Goal: Complete application form

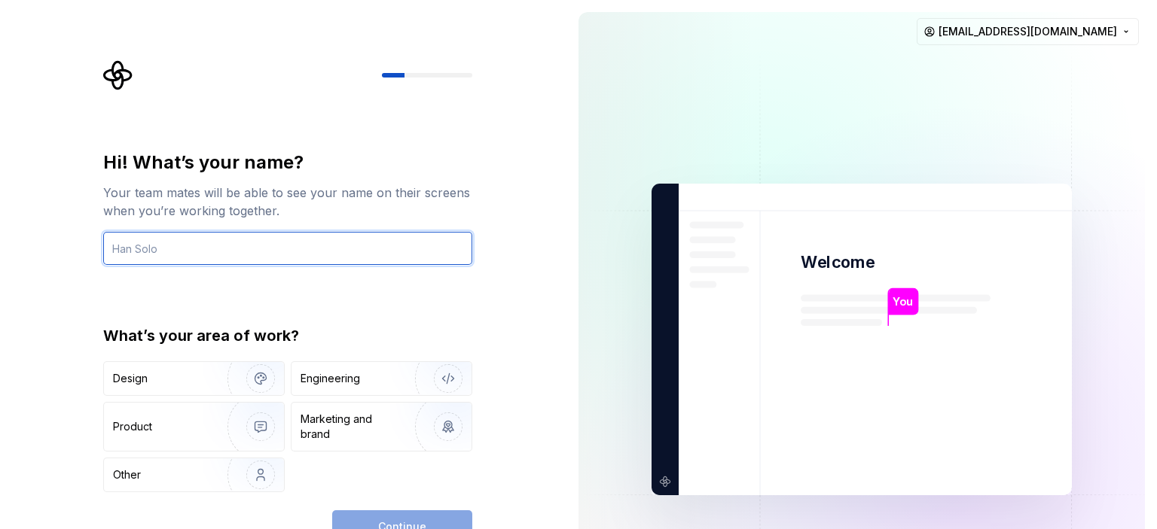
click at [166, 246] on input "text" at bounding box center [287, 248] width 369 height 33
type input "g"
type input "Ganesh"
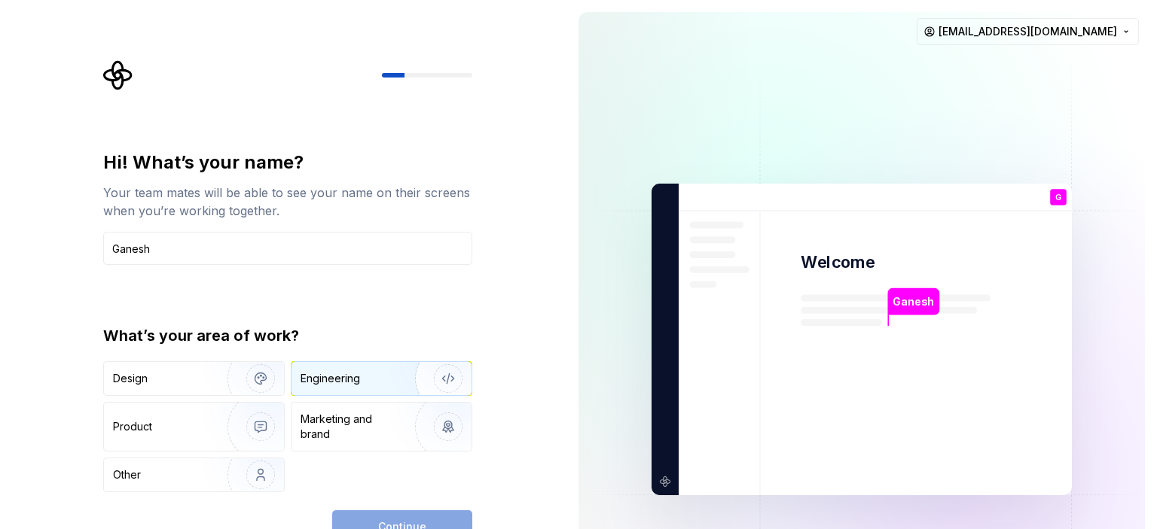
click at [365, 389] on div "Engineering" at bounding box center [381, 378] width 180 height 33
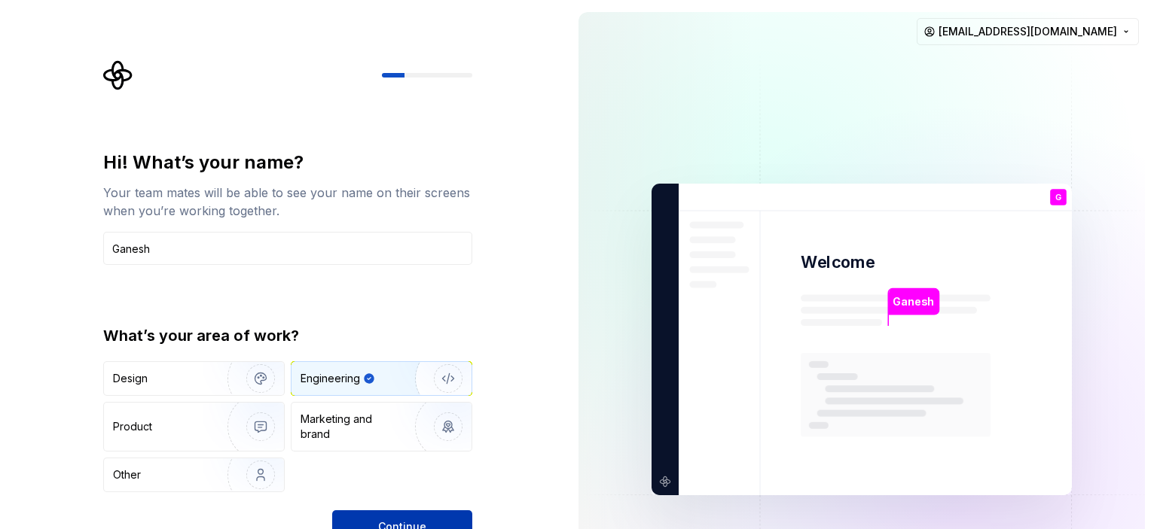
click at [414, 516] on button "Continue" at bounding box center [402, 527] width 140 height 33
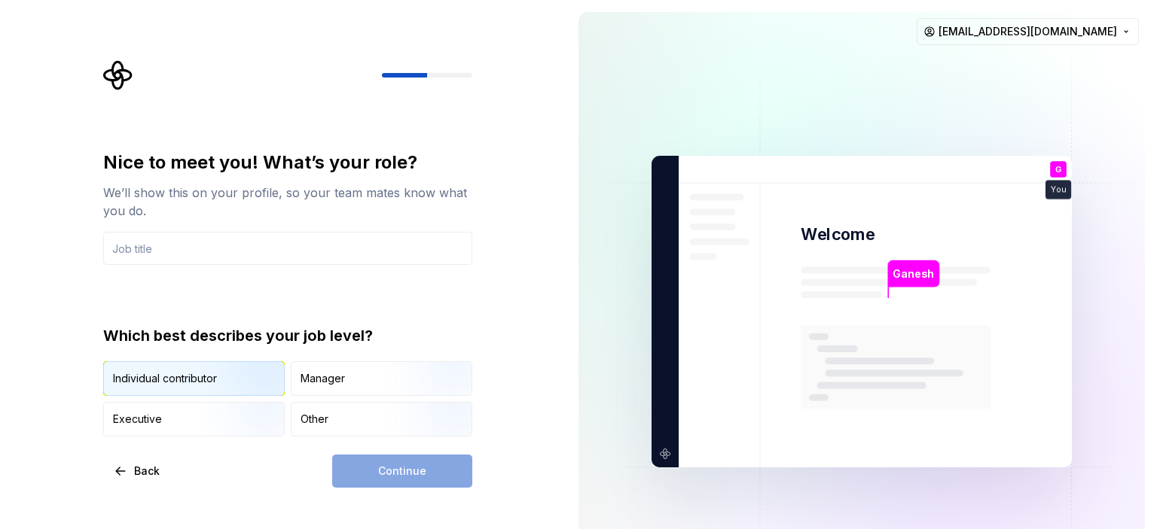
click at [222, 383] on img "button" at bounding box center [248, 397] width 96 height 101
click at [215, 244] on input "text" at bounding box center [287, 248] width 369 height 33
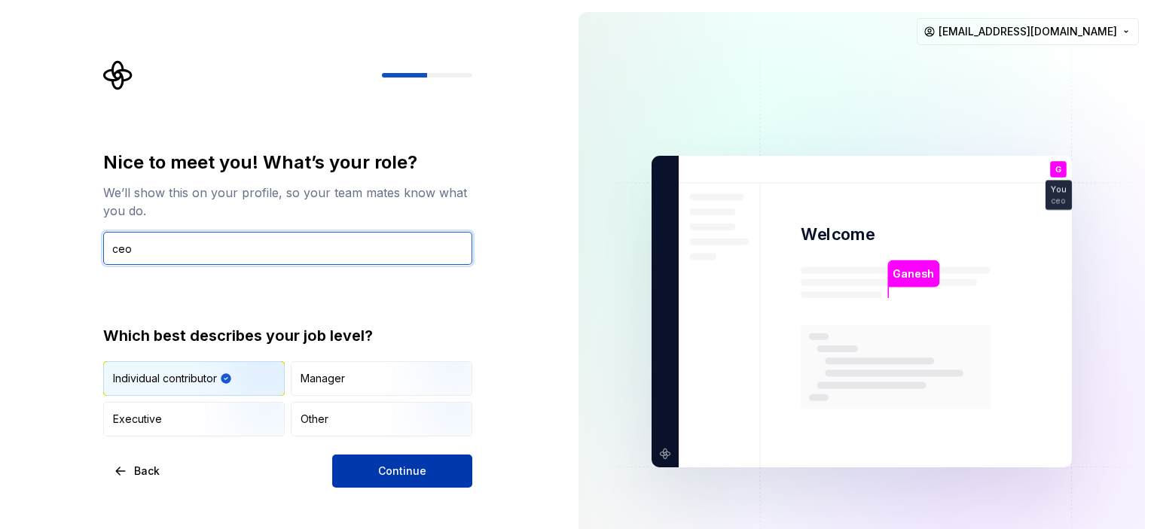
type input "ceo"
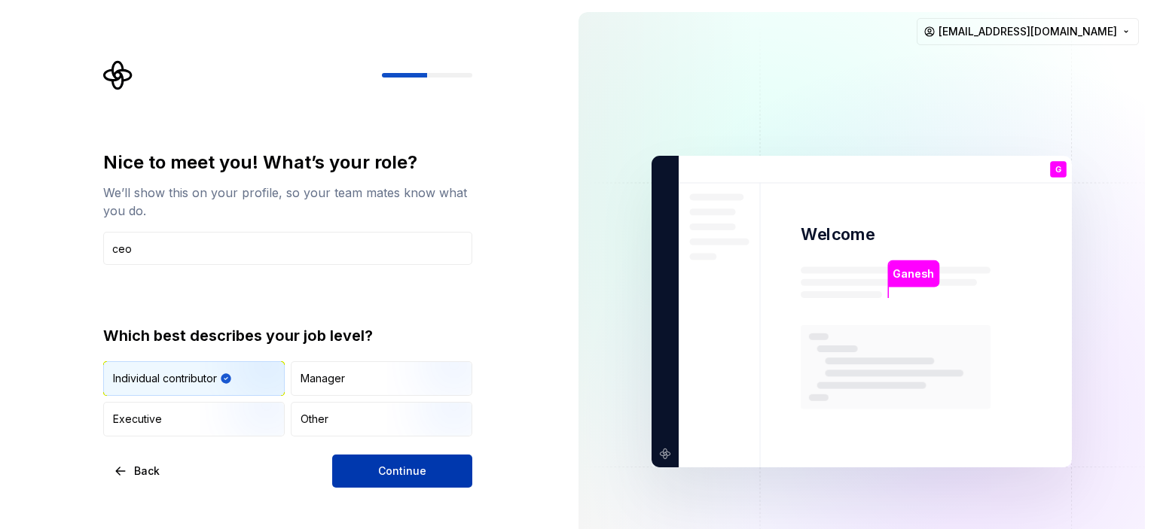
click at [398, 474] on span "Continue" at bounding box center [402, 471] width 48 height 15
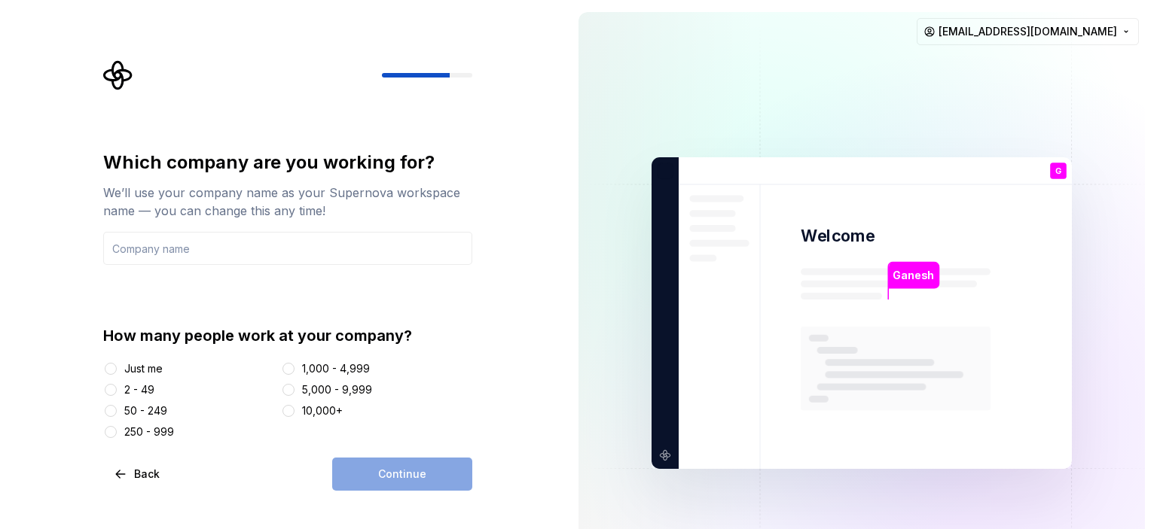
click at [148, 369] on div "Just me" at bounding box center [143, 368] width 38 height 15
click at [117, 369] on button "Just me" at bounding box center [111, 369] width 12 height 12
click at [361, 468] on div "Continue" at bounding box center [402, 474] width 140 height 33
click at [169, 244] on input "text" at bounding box center [287, 248] width 369 height 33
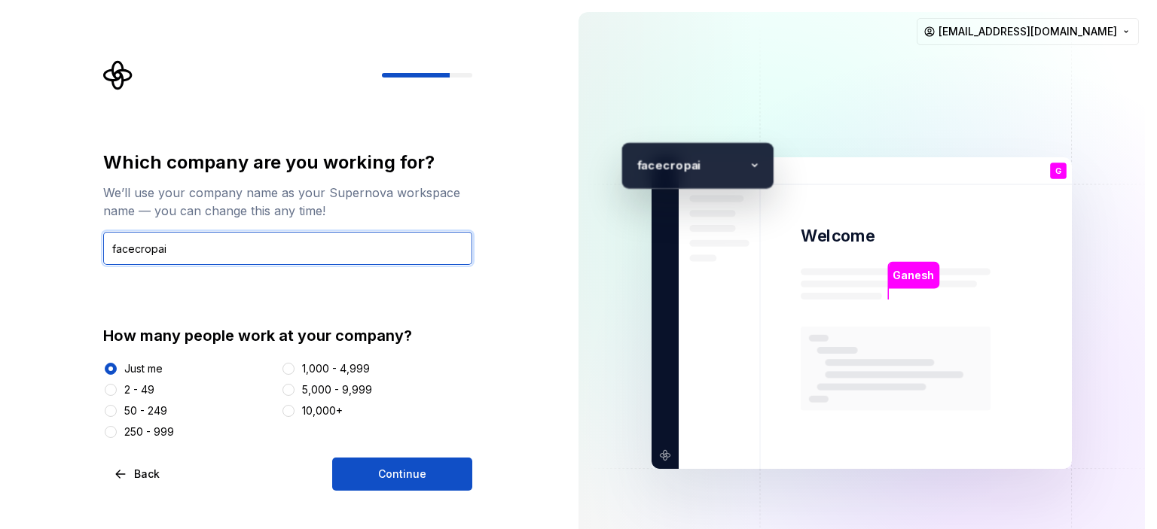
type input "facecropai"
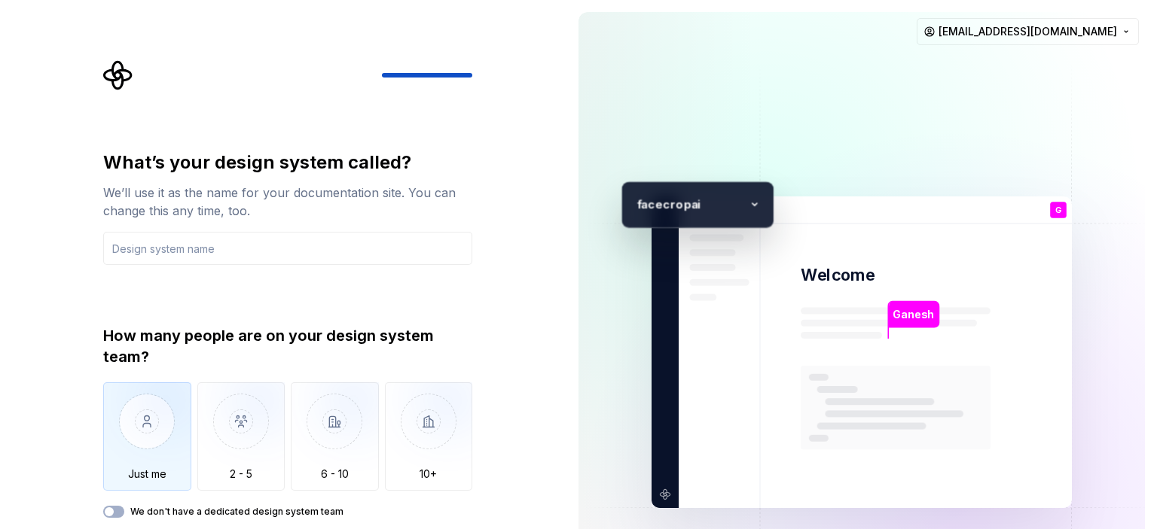
click at [153, 424] on img "button" at bounding box center [147, 433] width 88 height 101
click at [170, 239] on input "text" at bounding box center [287, 248] width 369 height 33
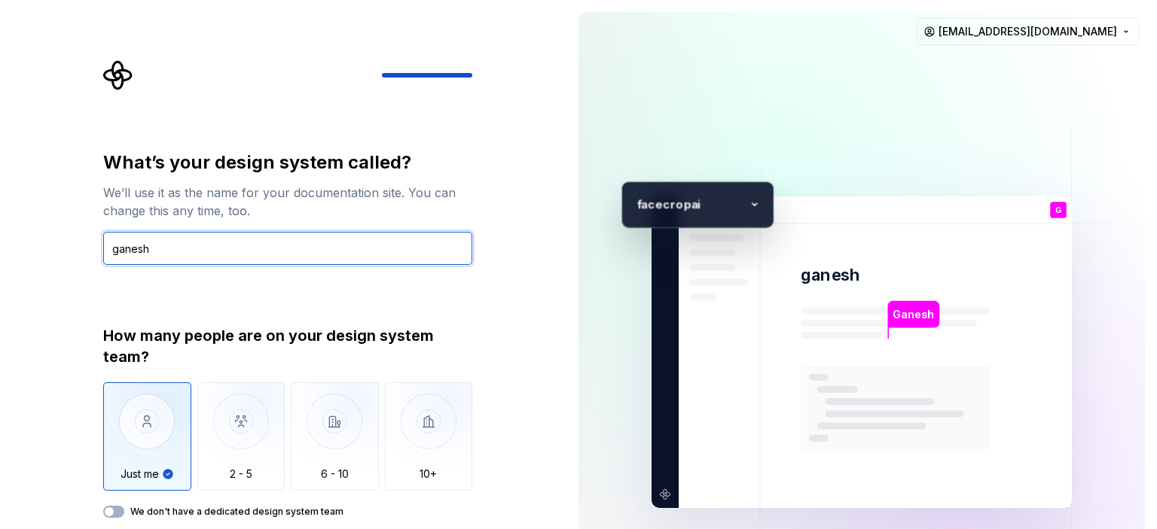
type input "ganesh"
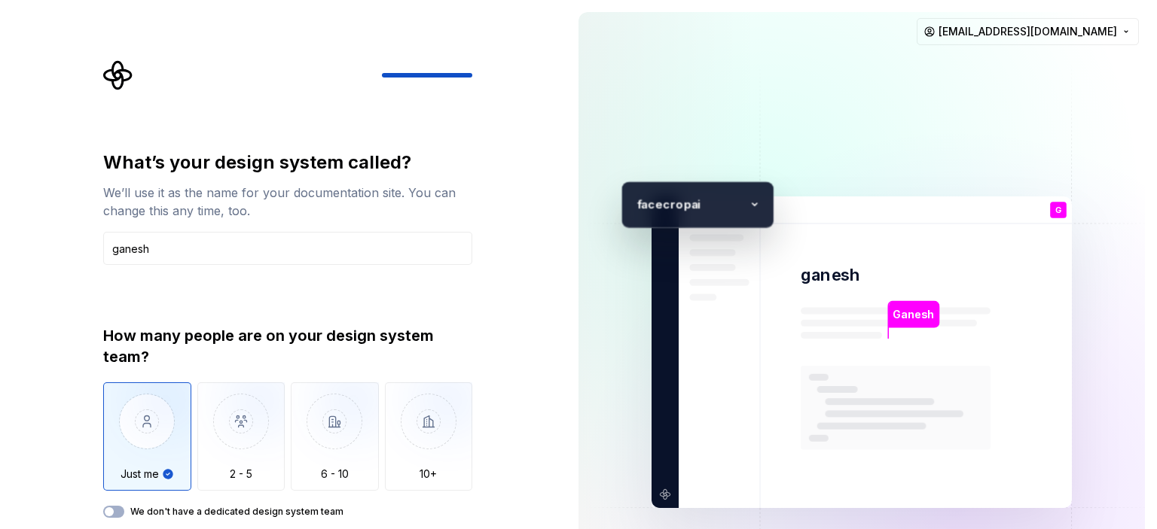
click at [473, 135] on div "What’s your design system called? We’ll use it as the name for your documentati…" at bounding box center [292, 314] width 396 height 509
click at [114, 511] on icon "button" at bounding box center [109, 511] width 12 height 9
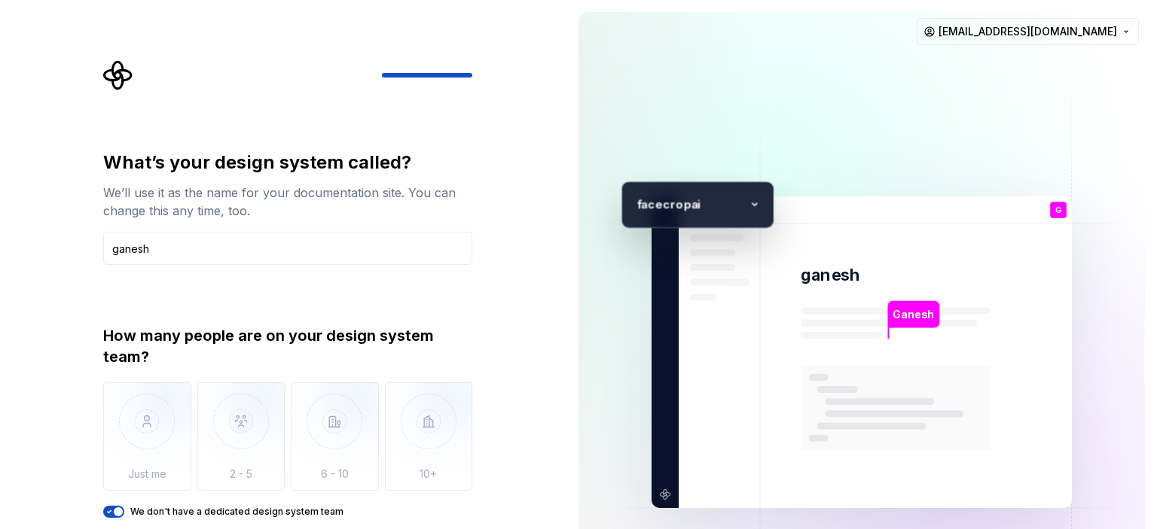
click at [114, 511] on span "button" at bounding box center [118, 511] width 9 height 9
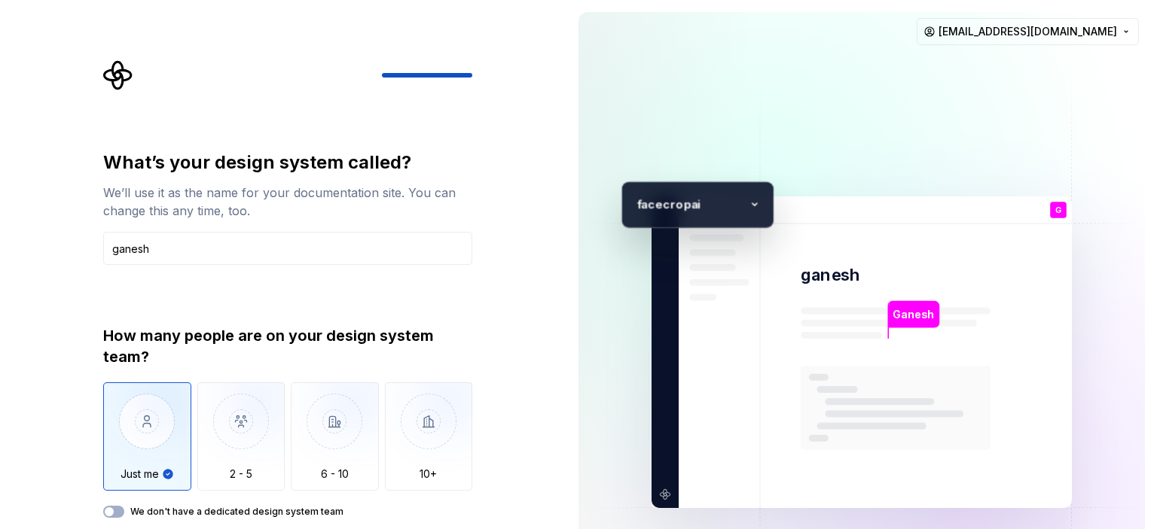
click at [544, 427] on div "What’s your design system called? We’ll use it as the name for your documentati…" at bounding box center [283, 352] width 566 height 705
click at [455, 77] on div at bounding box center [472, 75] width 181 height 5
click at [454, 73] on div at bounding box center [472, 75] width 181 height 5
click at [104, 76] on icon "Supernova Logo" at bounding box center [117, 75] width 29 height 29
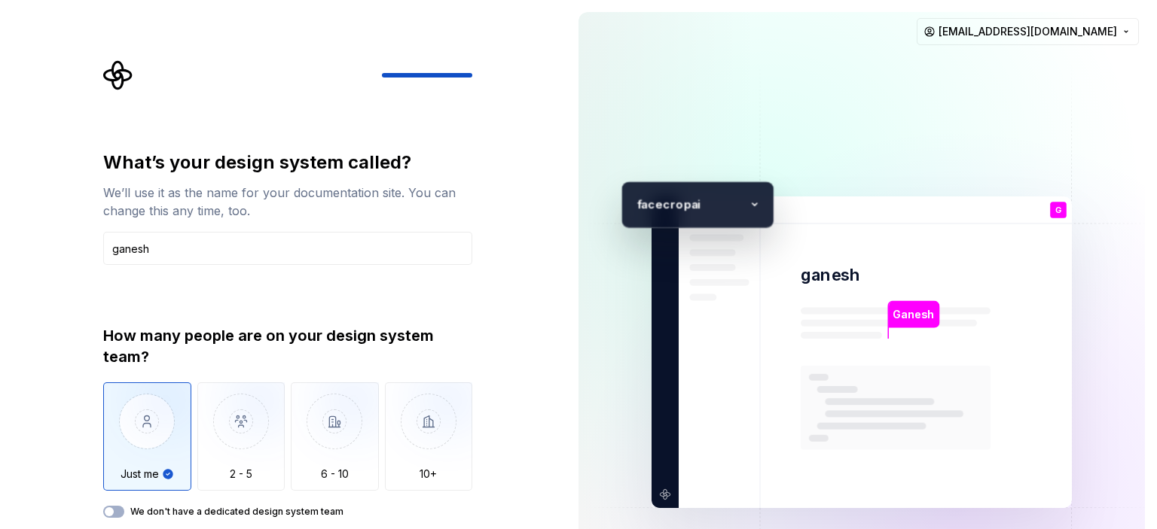
click at [170, 230] on div "What’s your design system called? We’ll use it as the name for your documentati…" at bounding box center [287, 208] width 369 height 114
click at [196, 272] on div "What’s your design system called? We’ll use it as the name for your documentati…" at bounding box center [287, 334] width 369 height 367
click at [753, 200] on icon at bounding box center [754, 205] width 23 height 23
click at [755, 202] on icon at bounding box center [754, 205] width 23 height 23
click at [1055, 210] on p "G" at bounding box center [1058, 210] width 6 height 8
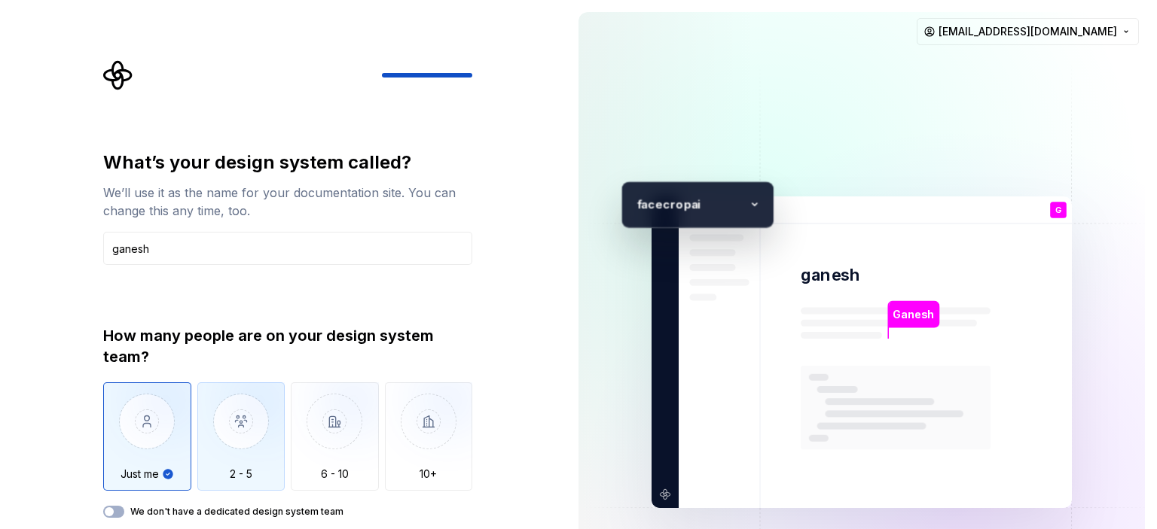
click at [267, 443] on img "button" at bounding box center [241, 433] width 88 height 101
click at [141, 421] on img "button" at bounding box center [147, 433] width 88 height 101
click at [532, 464] on div "What’s your design system called? We’ll use it as the name for your documentati…" at bounding box center [283, 352] width 566 height 705
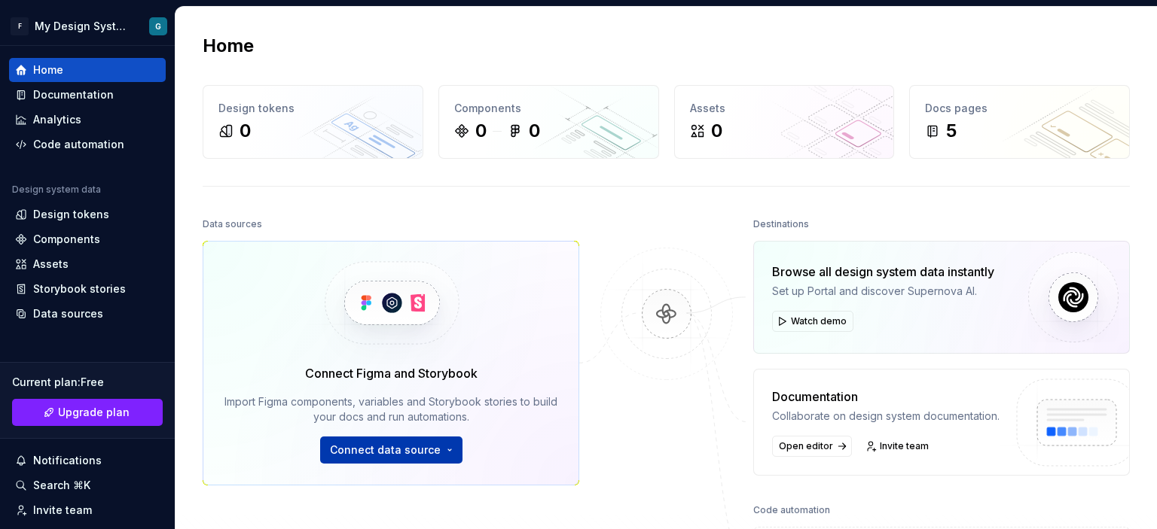
click at [421, 456] on span "Connect data source" at bounding box center [385, 450] width 111 height 15
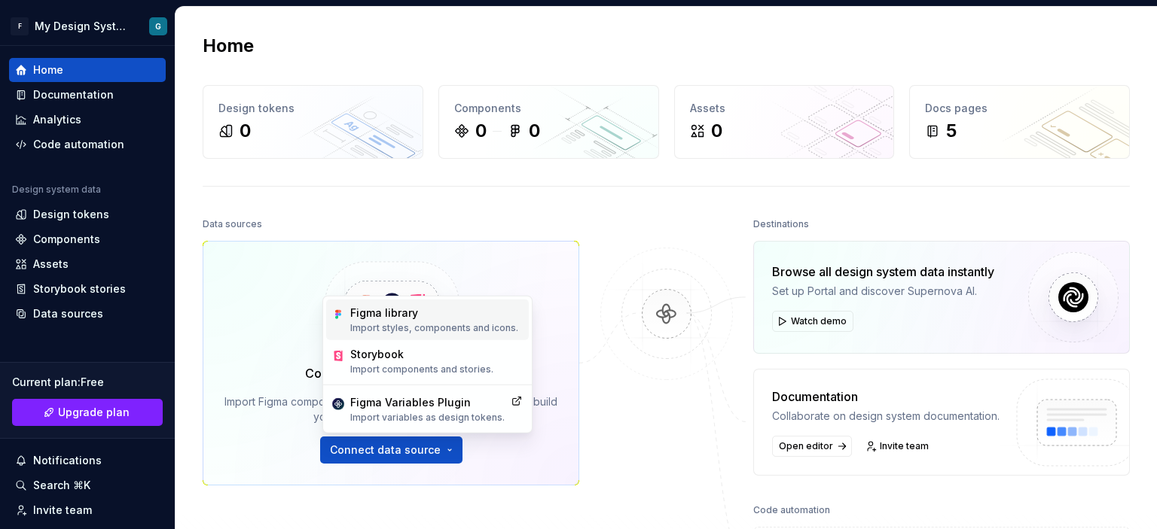
click at [413, 317] on div "Figma library" at bounding box center [434, 313] width 168 height 15
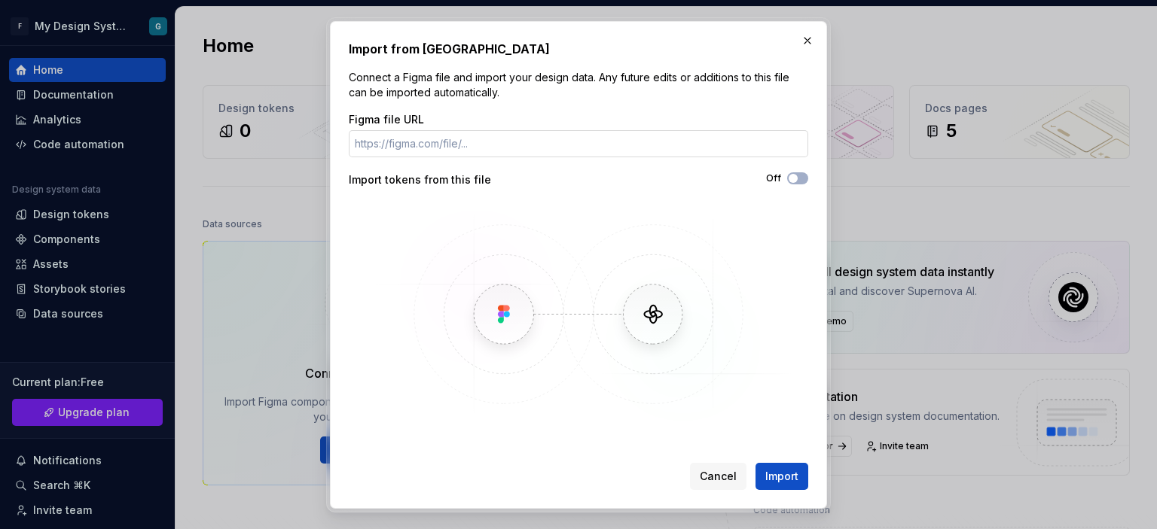
click at [528, 143] on input "Figma file URL" at bounding box center [578, 143] width 459 height 27
click at [440, 145] on input "Figma file URL" at bounding box center [578, 143] width 459 height 27
